Goal: Task Accomplishment & Management: Manage account settings

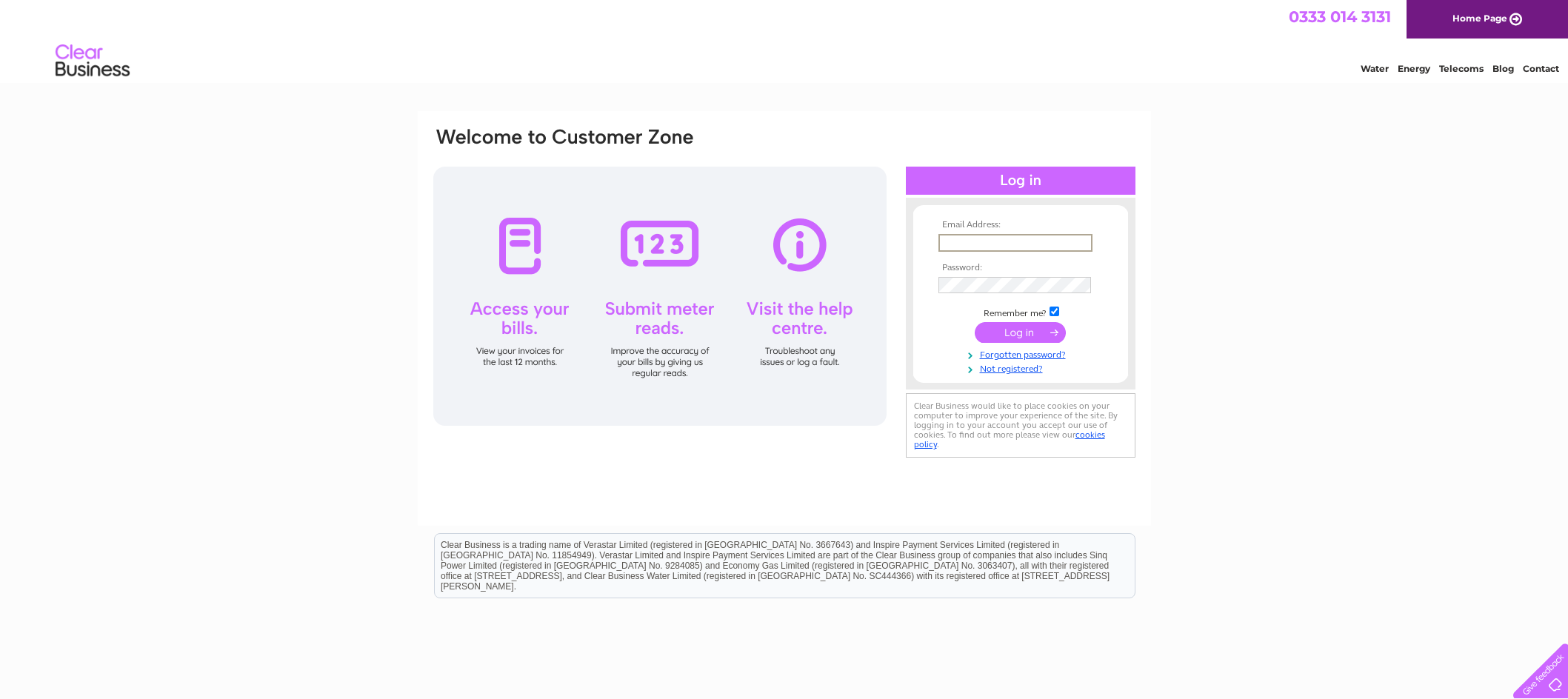
click at [1014, 246] on input "text" at bounding box center [1015, 242] width 154 height 18
type input "kboak@savills.com"
click at [1032, 339] on input "submit" at bounding box center [1020, 332] width 91 height 20
click at [1037, 331] on input "submit" at bounding box center [1020, 331] width 91 height 20
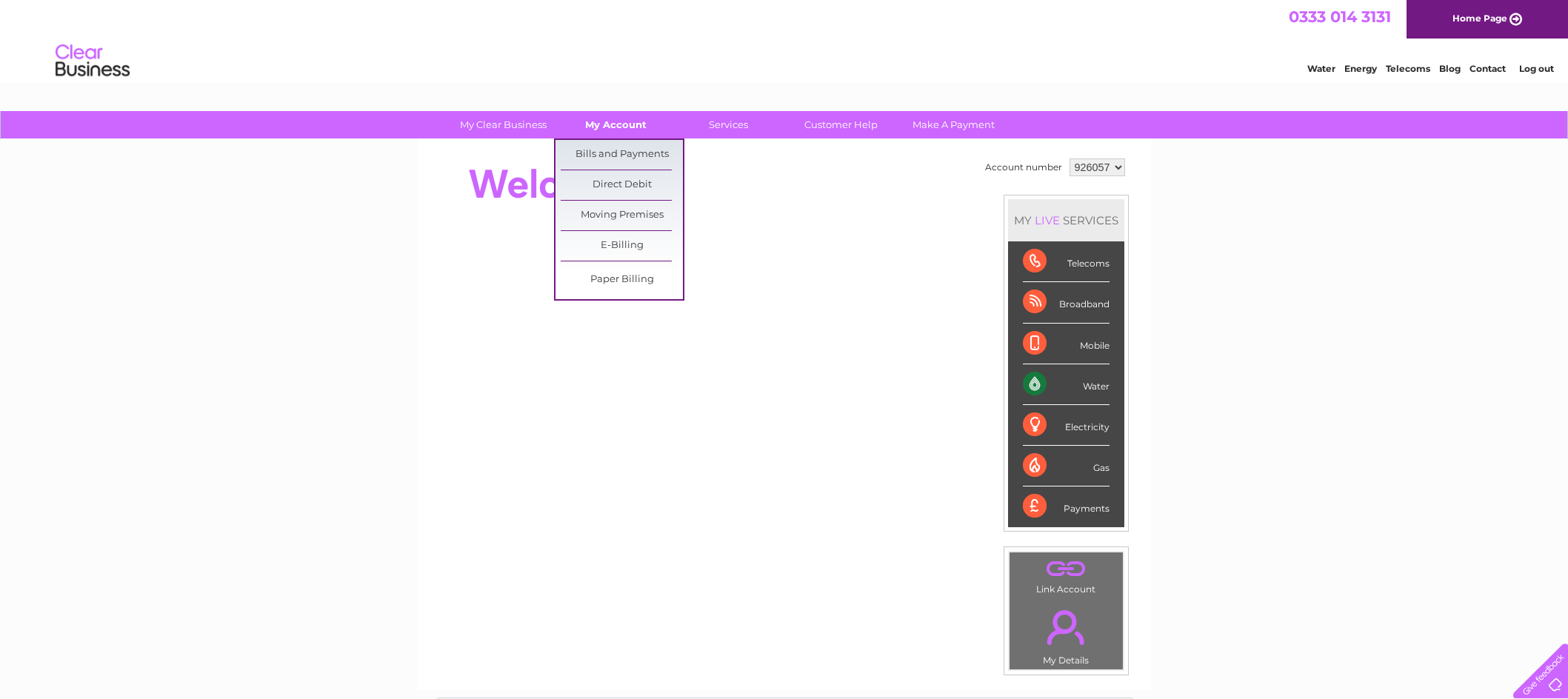
click at [627, 127] on link "My Account" at bounding box center [615, 124] width 122 height 27
click at [616, 152] on link "Bills and Payments" at bounding box center [621, 154] width 122 height 30
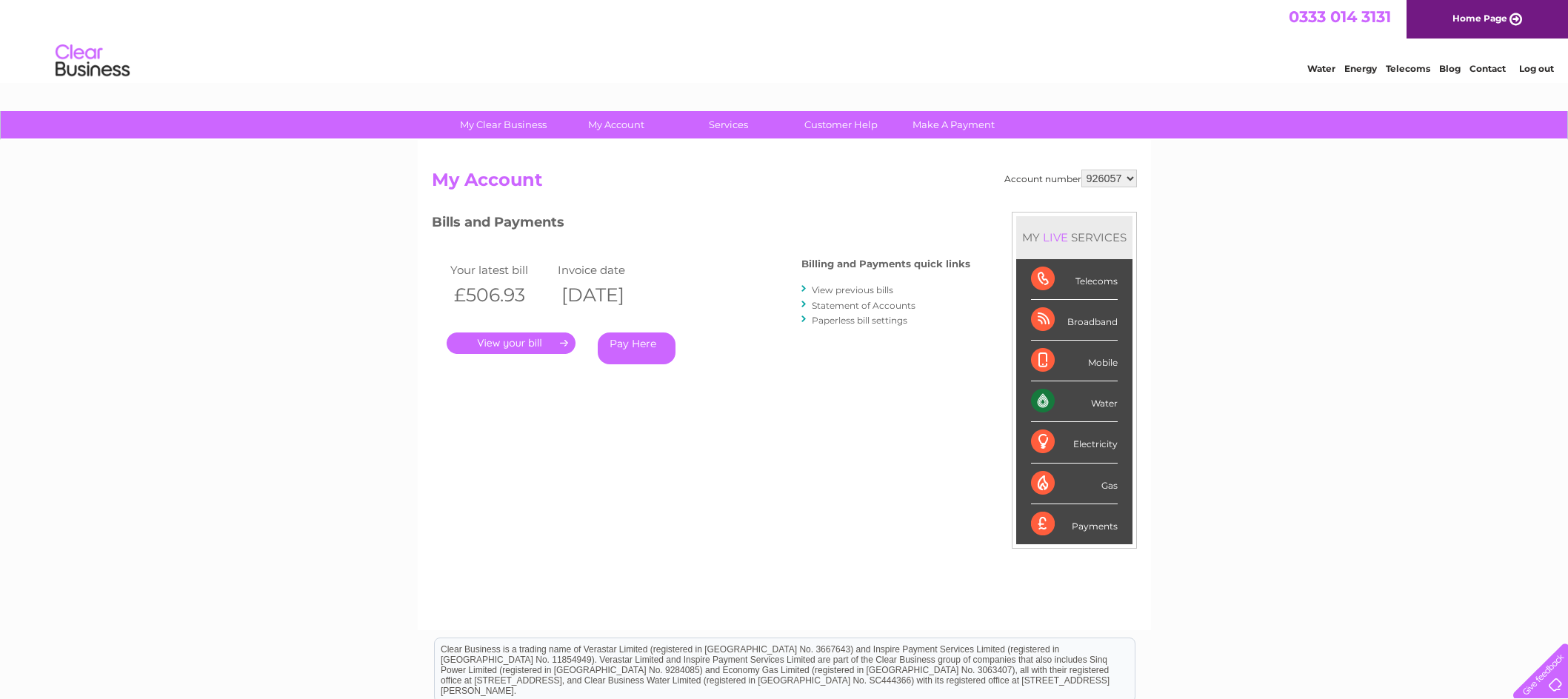
click at [504, 344] on link "." at bounding box center [511, 343] width 129 height 21
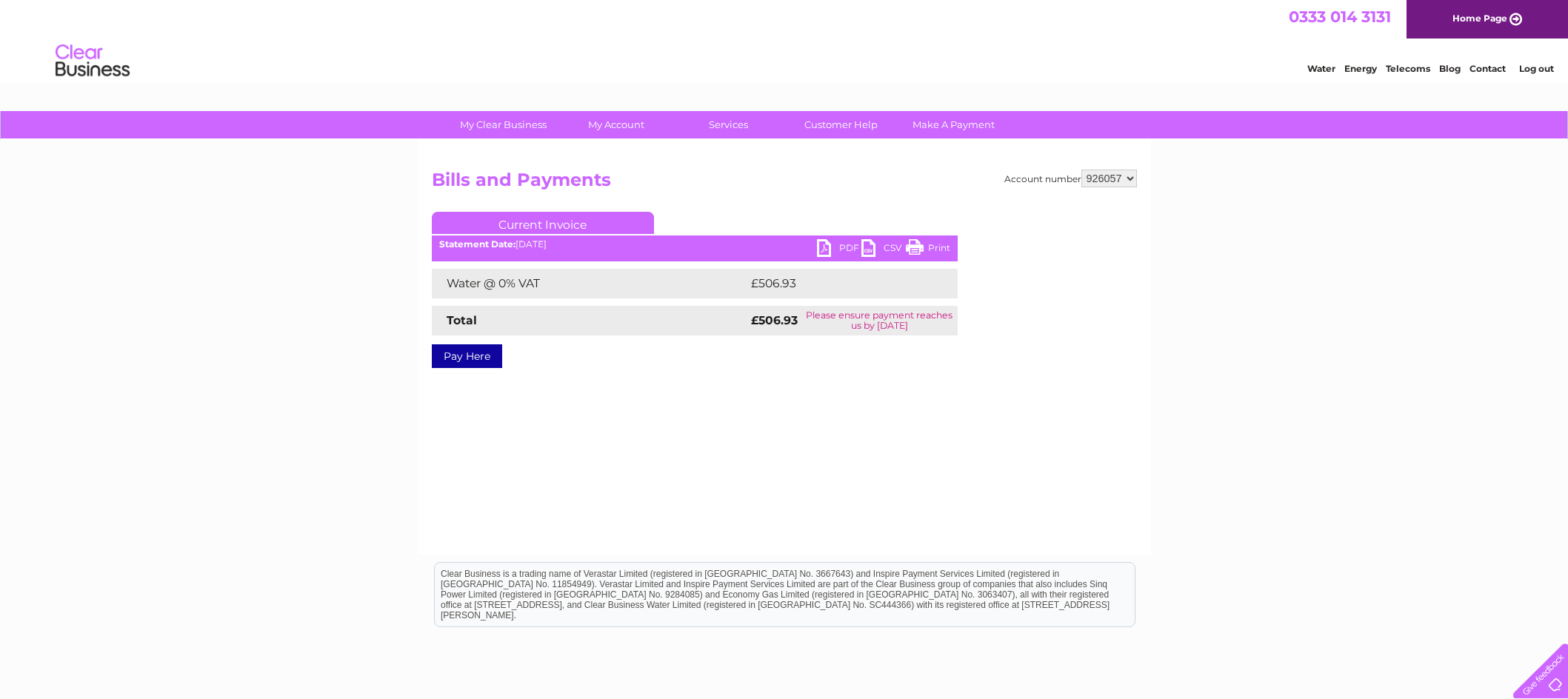
click at [842, 243] on link "PDF" at bounding box center [839, 250] width 44 height 21
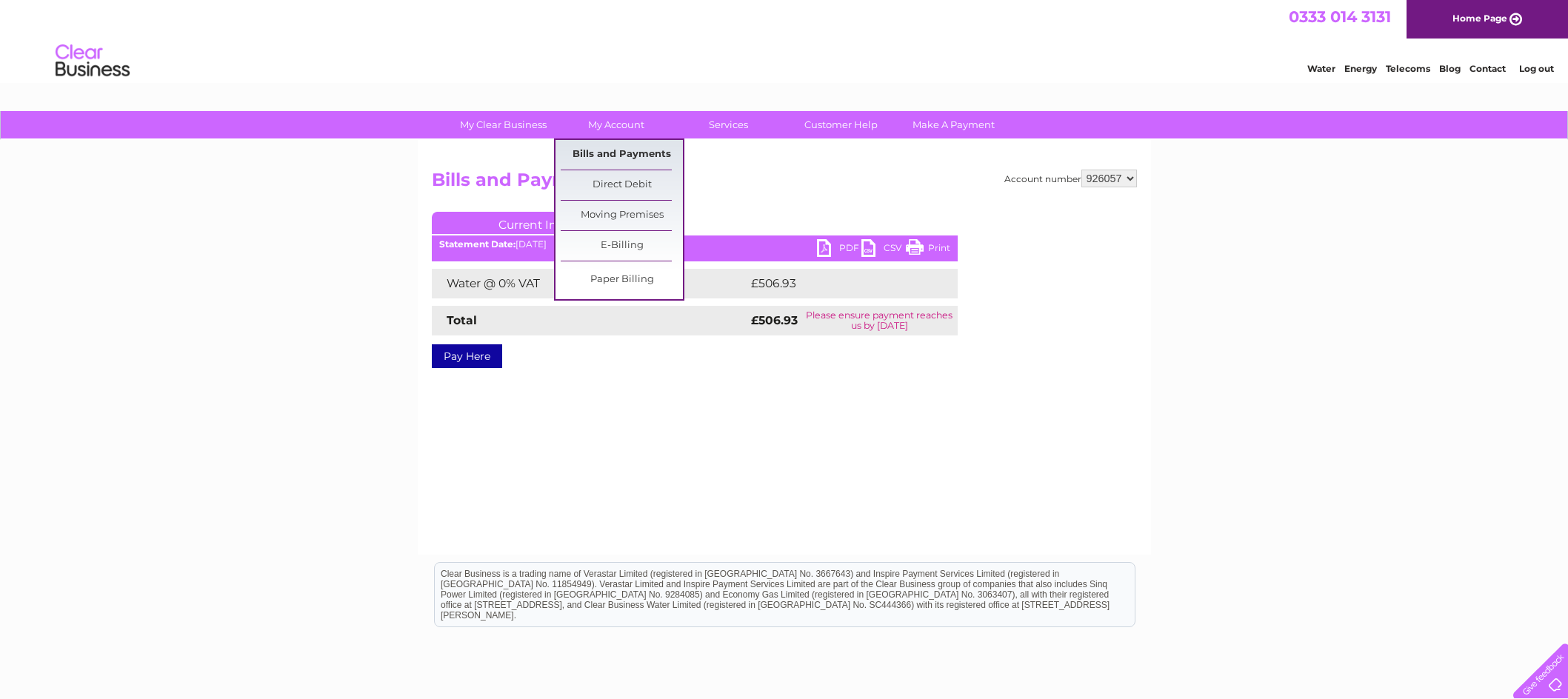
click at [624, 149] on link "Bills and Payments" at bounding box center [621, 154] width 122 height 30
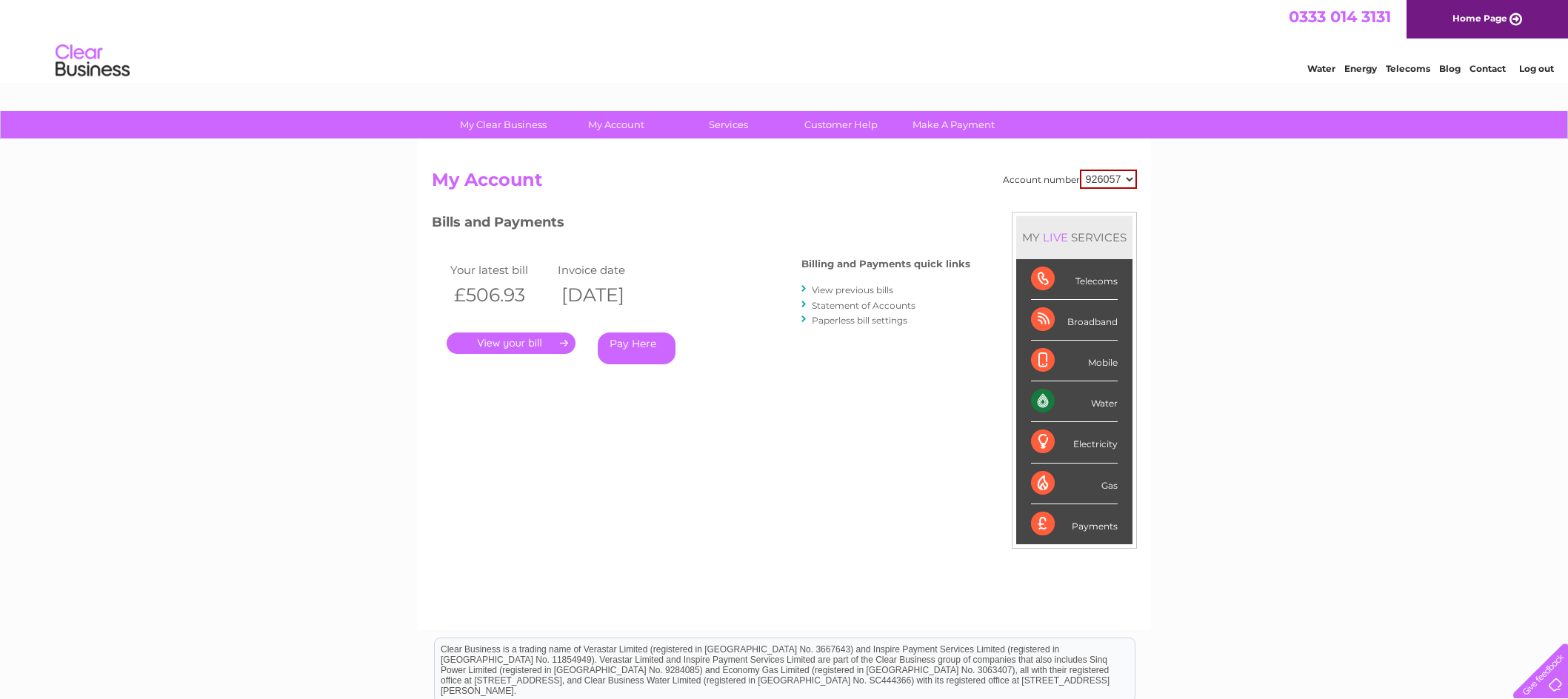
click at [865, 290] on link "View previous bills" at bounding box center [853, 289] width 82 height 11
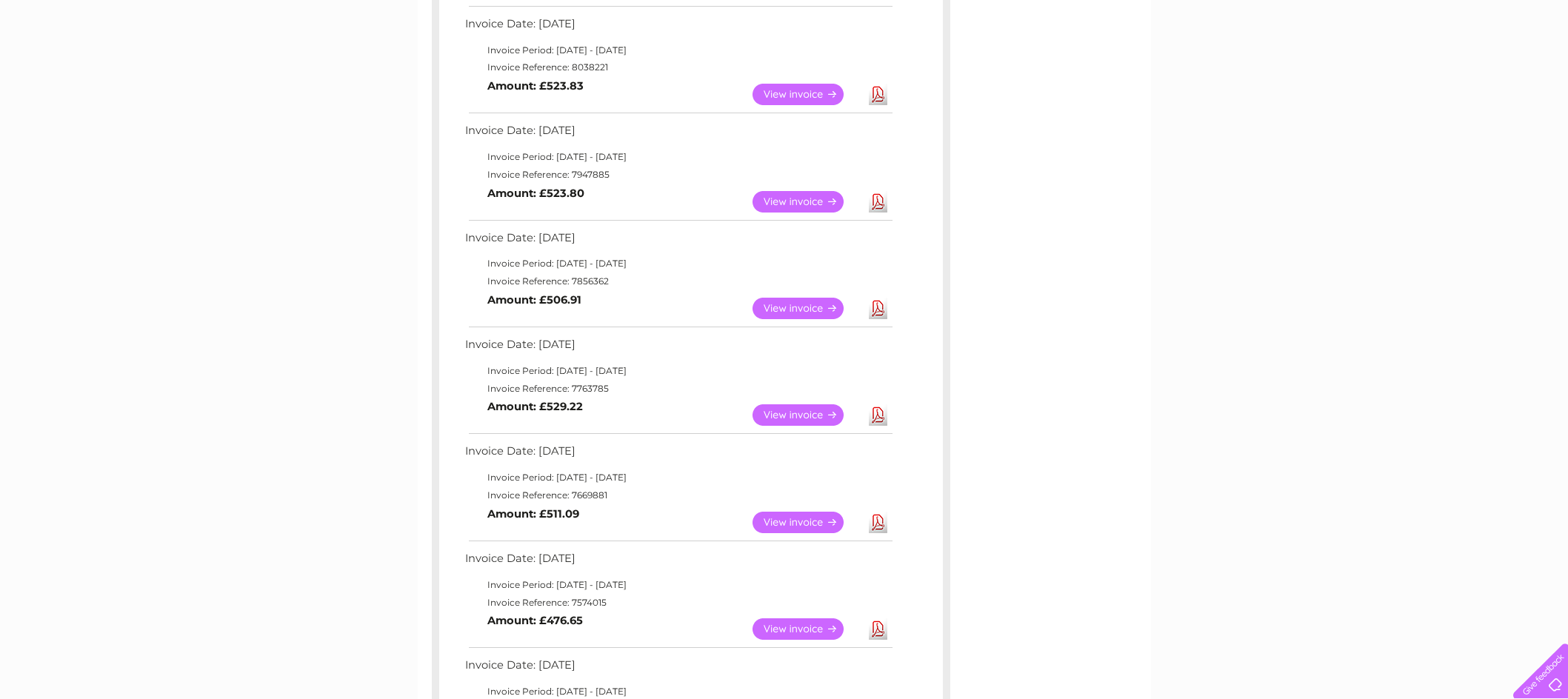
scroll to position [370, 0]
click at [1467, 69] on div "My Clear Business Login Details My Details My Preferences Link Account My Accou…" at bounding box center [784, 520] width 1568 height 1558
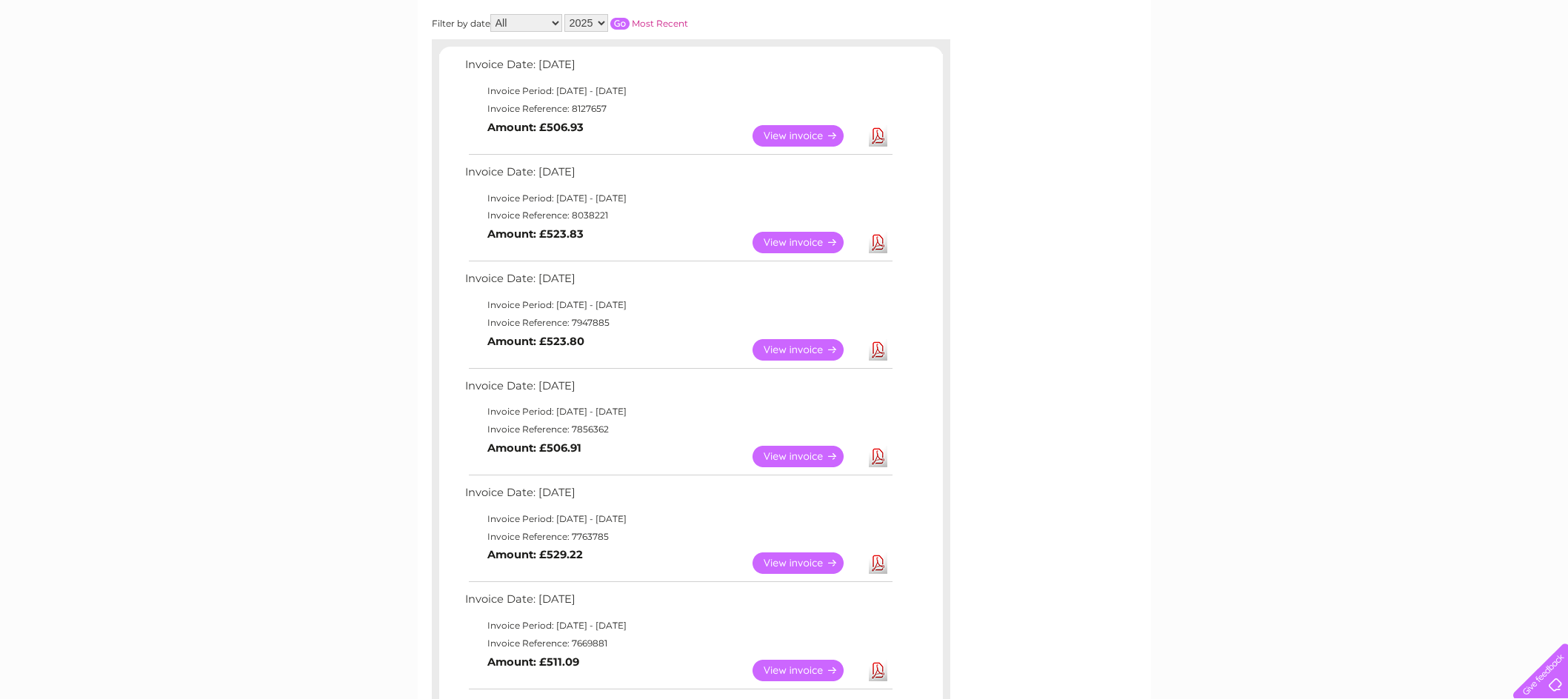
scroll to position [222, 0]
